Goal: Information Seeking & Learning: Learn about a topic

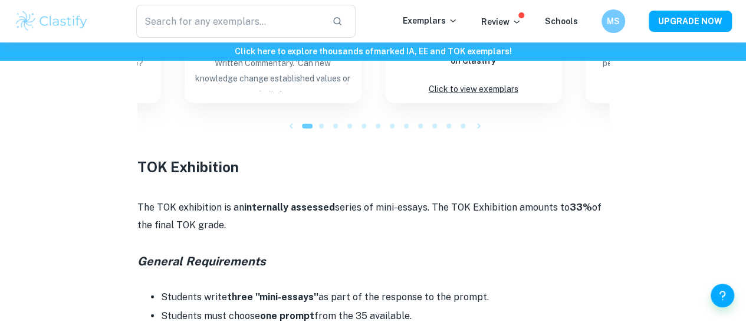
scroll to position [1351, 0]
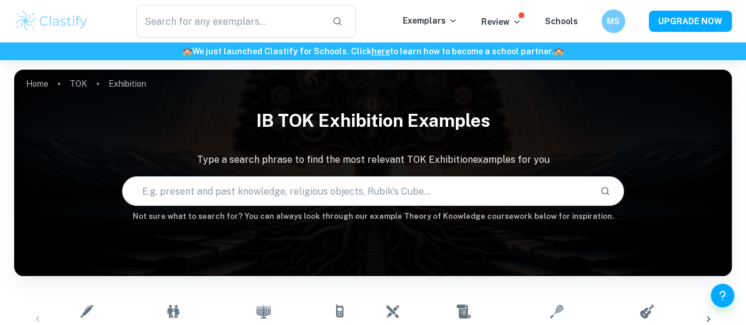
click at [386, 195] on input "text" at bounding box center [357, 191] width 468 height 33
paste input "What is the relationship between personal experience and knowledge?"
type input "What is the relationship between personal experience and knowledge?"
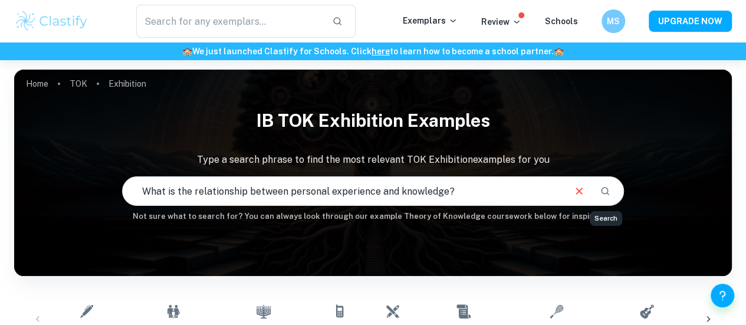
click at [608, 190] on icon "Search" at bounding box center [605, 191] width 11 height 11
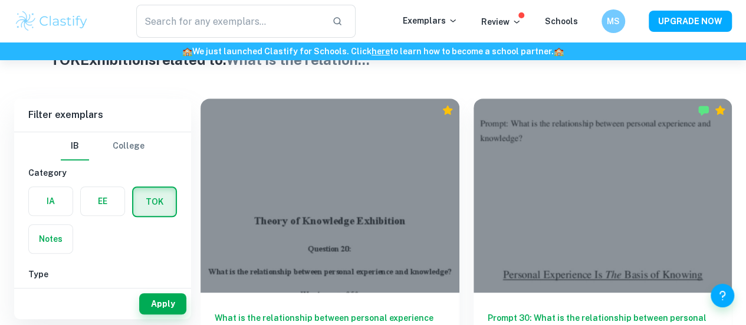
scroll to position [300, 0]
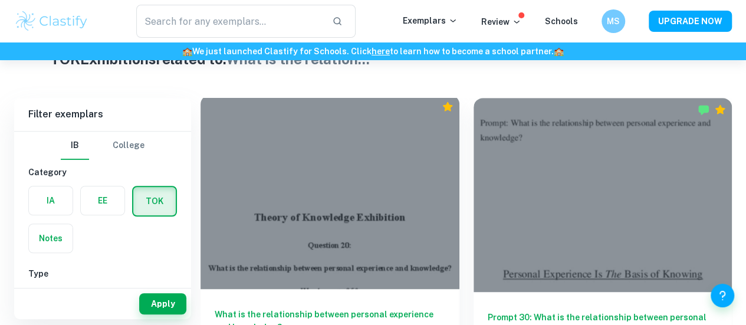
click at [311, 308] on h6 "What is the relationship between personal experience and knowledge?" at bounding box center [330, 327] width 231 height 39
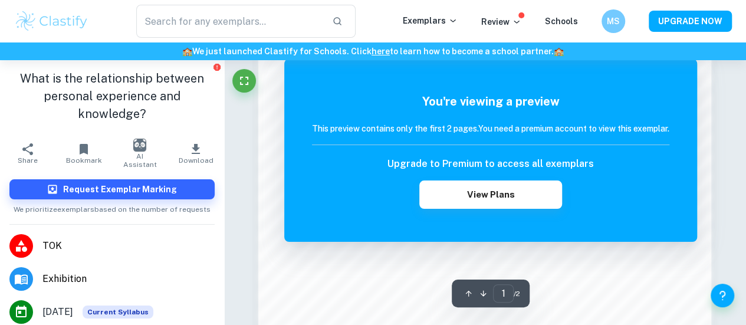
scroll to position [1114, 0]
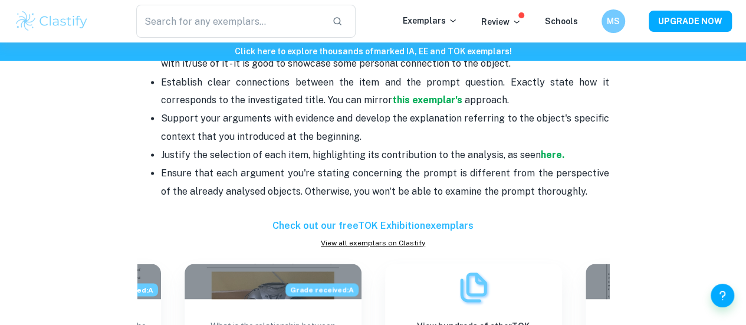
scroll to position [865, 0]
